Goal: Task Accomplishment & Management: Manage account settings

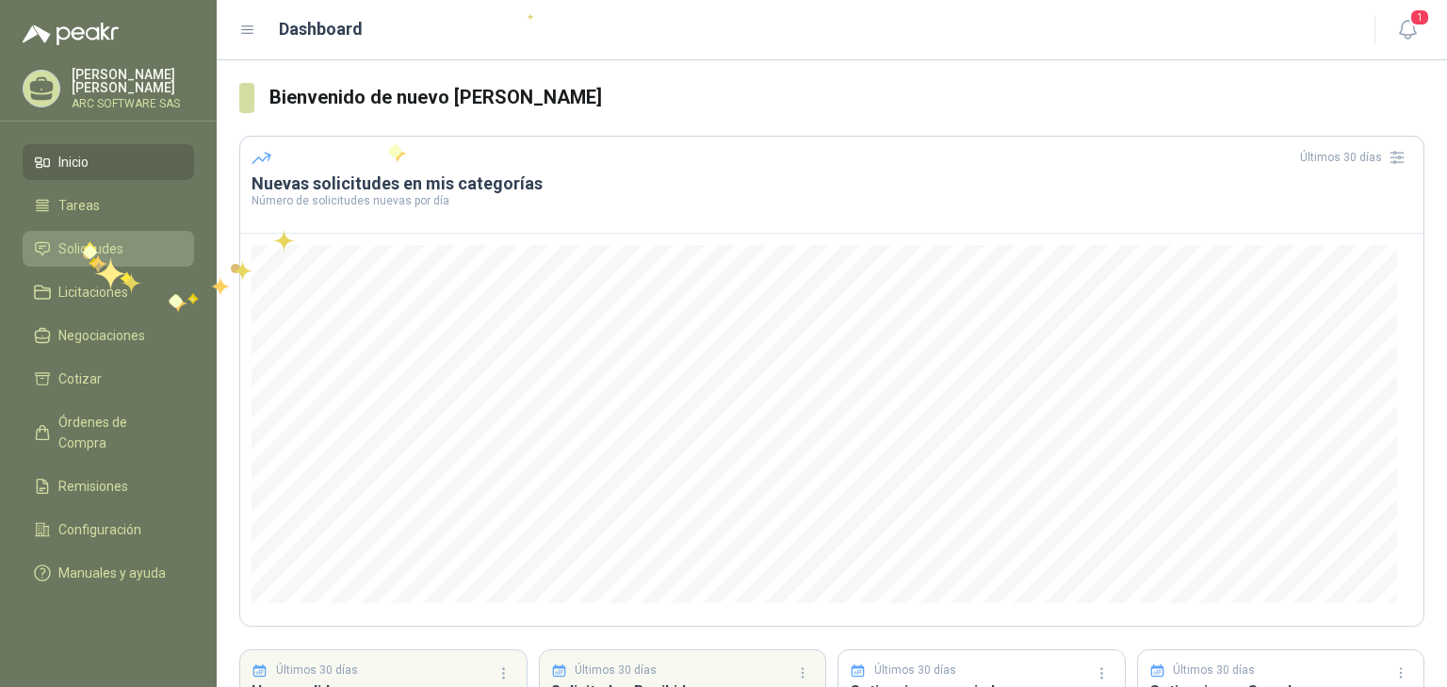
click at [83, 241] on span "Solicitudes" at bounding box center [90, 248] width 65 height 21
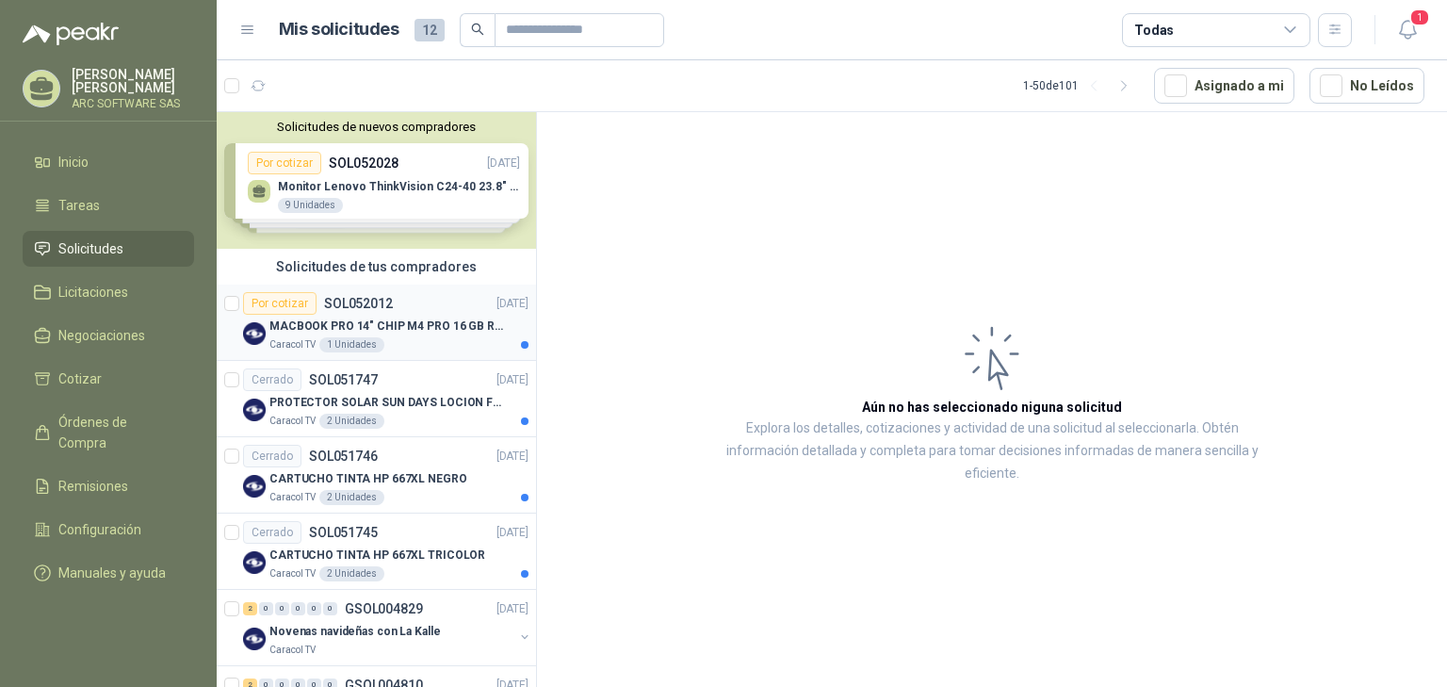
click at [390, 304] on div "Por cotizar SOL052012 [DATE]" at bounding box center [385, 303] width 285 height 23
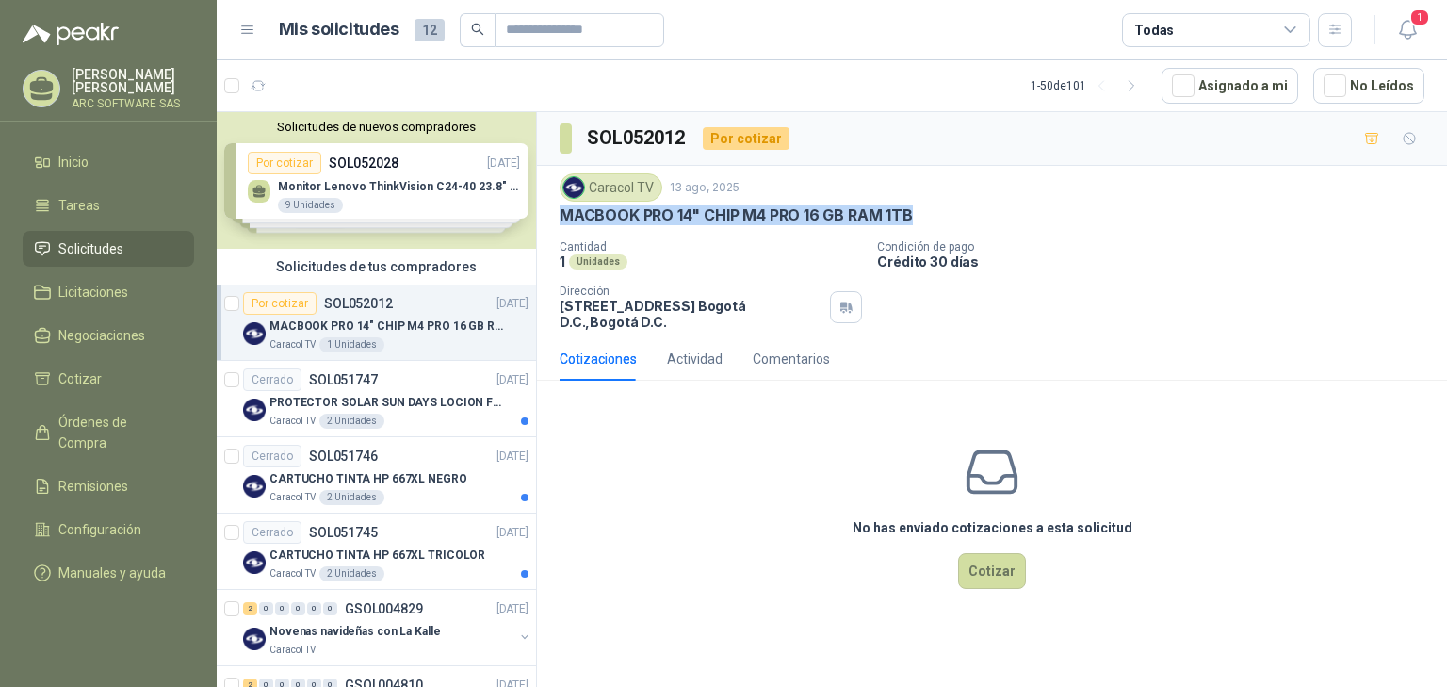
drag, startPoint x: 546, startPoint y: 212, endPoint x: 939, endPoint y: 207, distance: 392.8
click at [939, 207] on div "Caracol TV [DATE] MACBOOK PRO 14" CHIP M4 PRO 16 GB RAM 1TB Cantidad 1 Unidades…" at bounding box center [992, 251] width 910 height 171
copy p "MACBOOK PRO 14" CHIP M4 PRO 16 GB RAM 1TB"
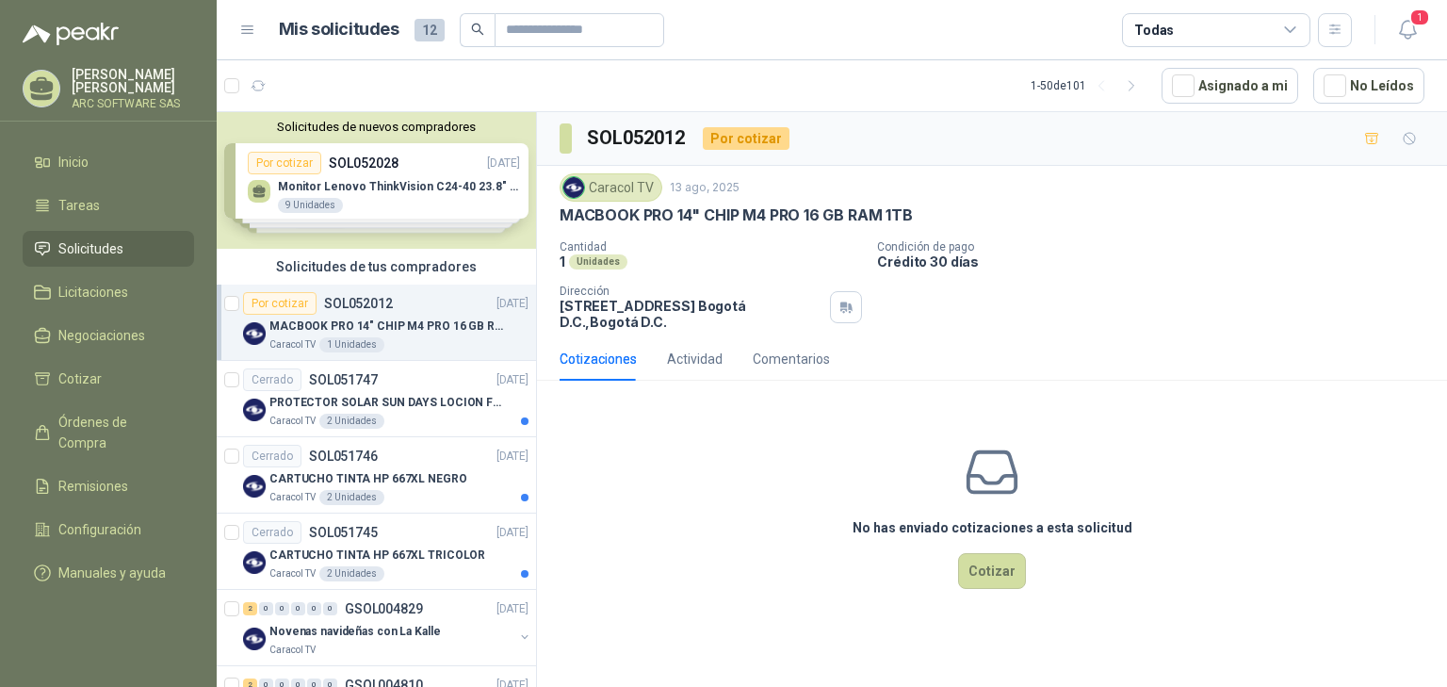
click at [1428, 26] on header "Mis solicitudes 12 Todas 1" at bounding box center [832, 30] width 1230 height 60
click at [1402, 24] on icon "button" at bounding box center [1408, 30] width 24 height 24
